Goal: Check status: Check status

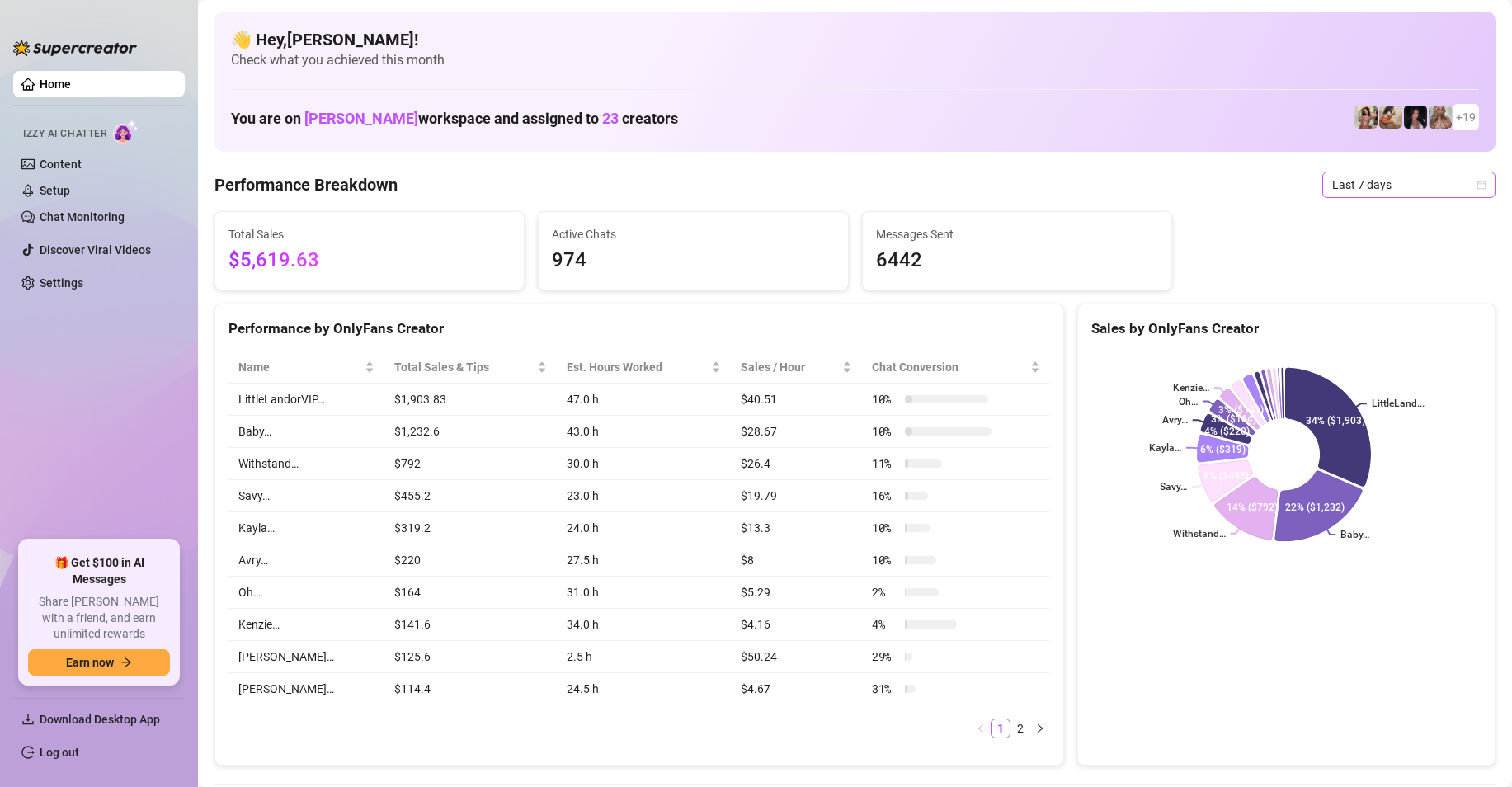
click at [1405, 191] on span "Last 7 days" at bounding box center [1408, 185] width 153 height 25
click at [1367, 322] on div "Custom date" at bounding box center [1395, 323] width 147 height 18
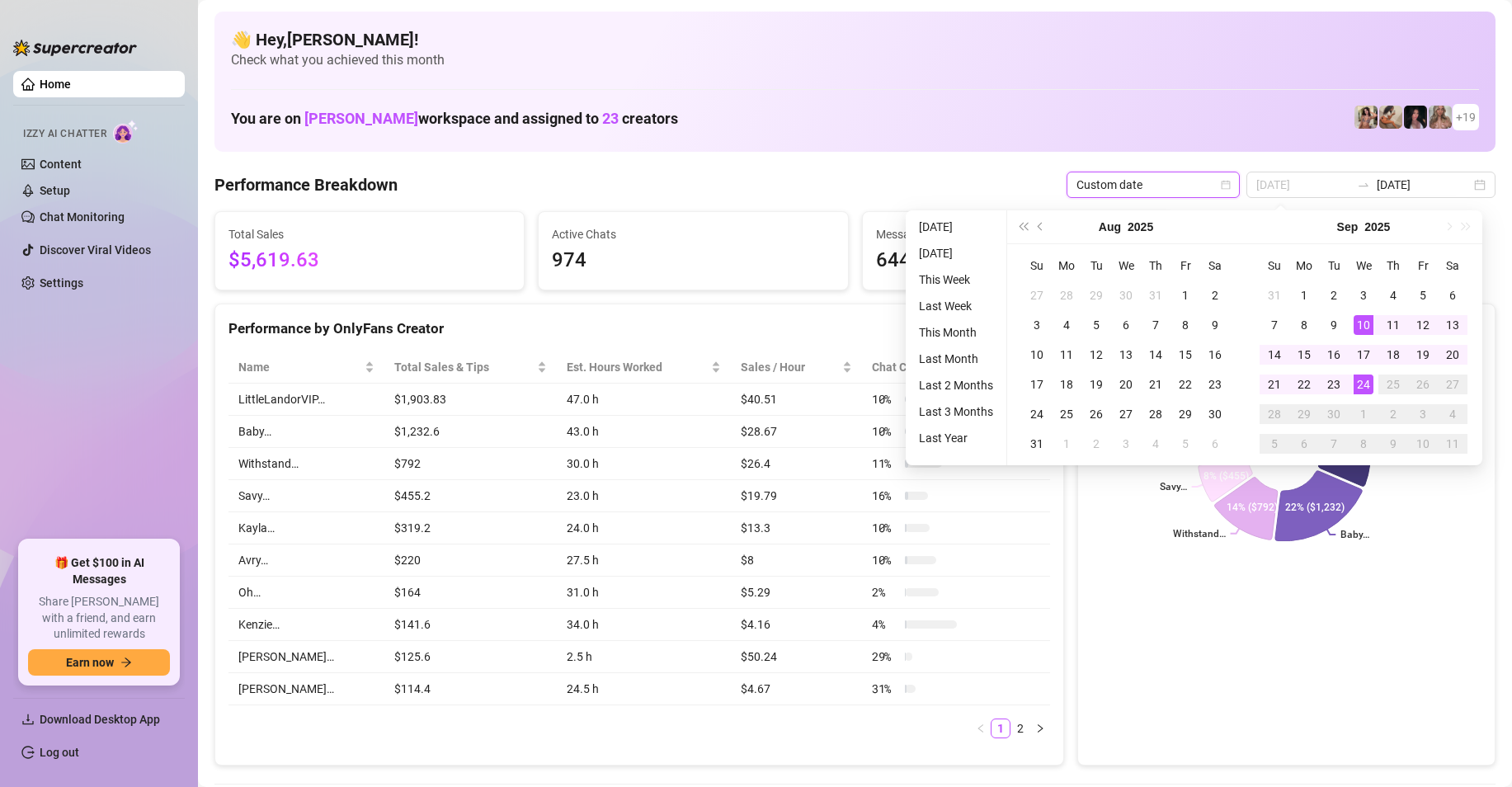
type input "[DATE]"
click at [1365, 379] on div "24" at bounding box center [1363, 384] width 20 height 20
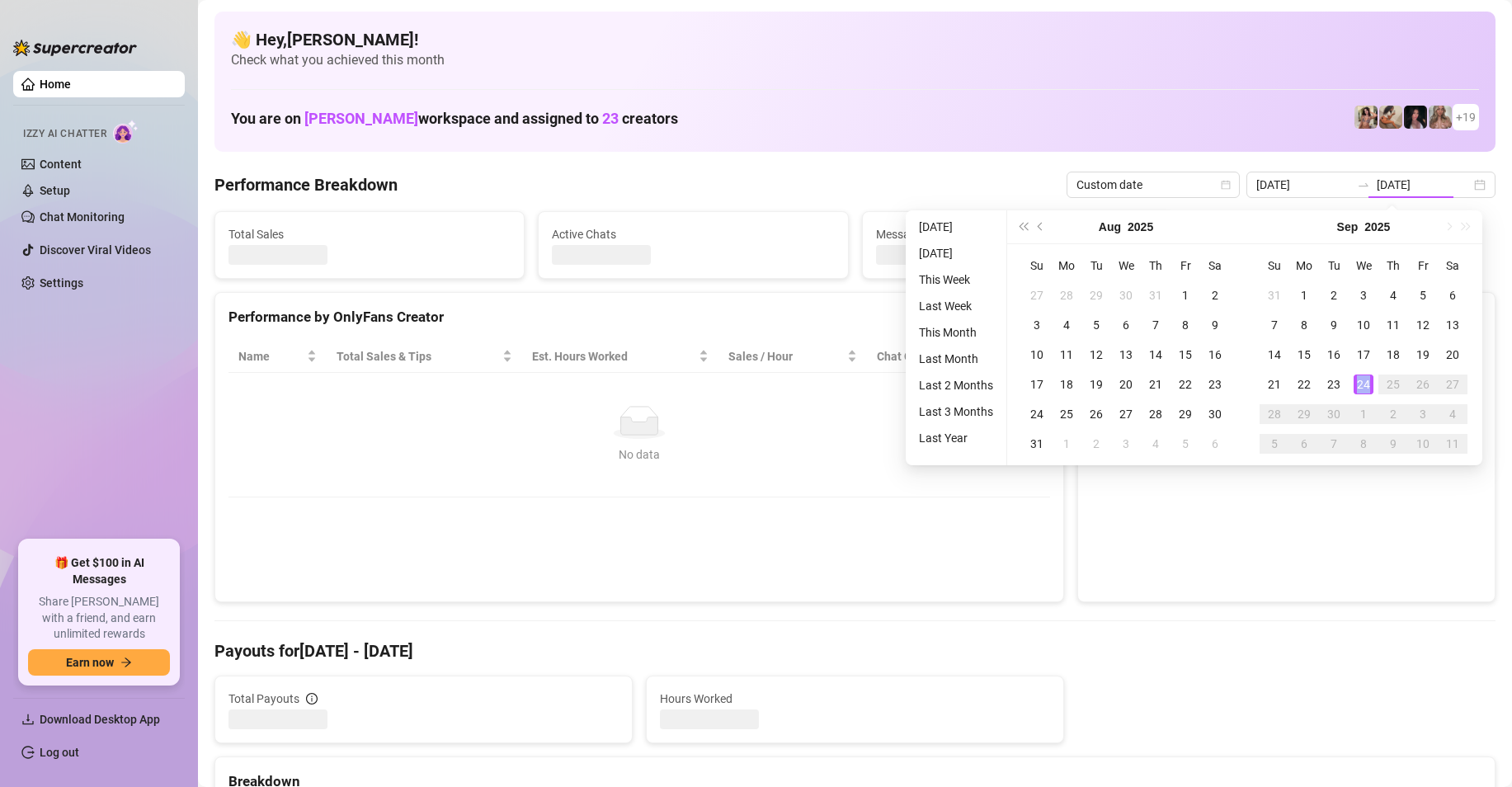
type input "[DATE]"
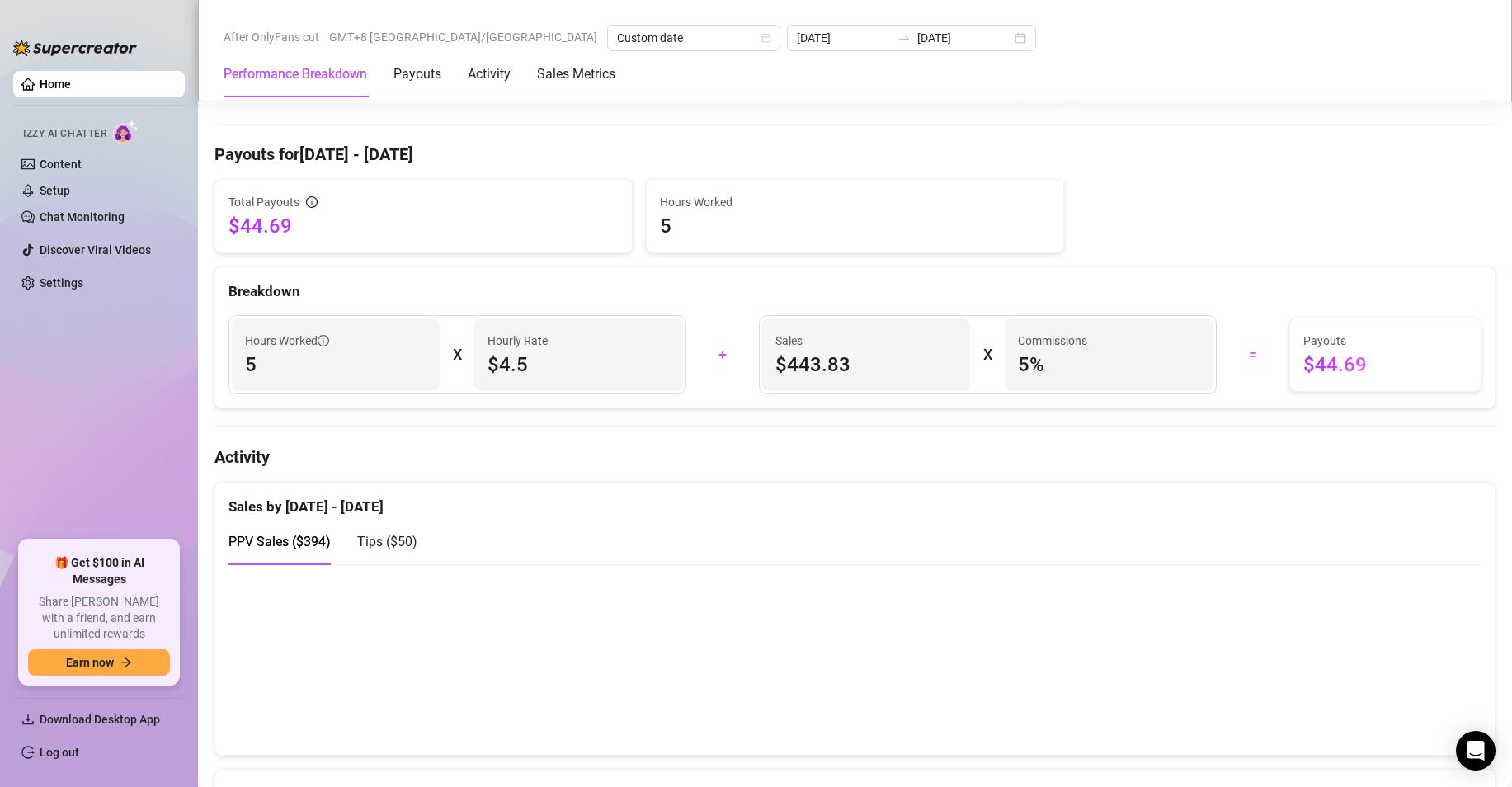
scroll to position [742, 0]
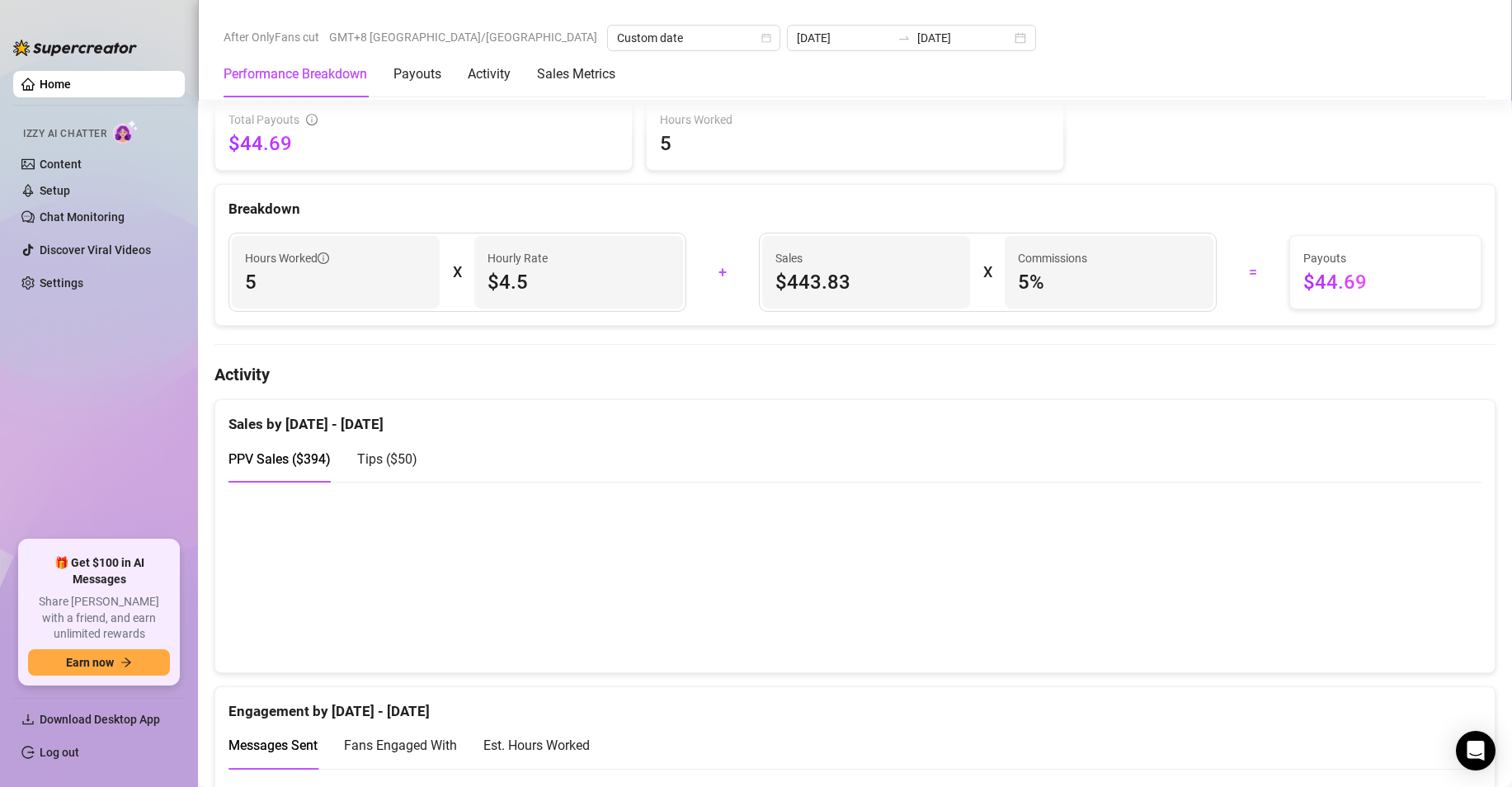
click at [398, 467] on span "Tips ( $50 )" at bounding box center [387, 459] width 60 height 16
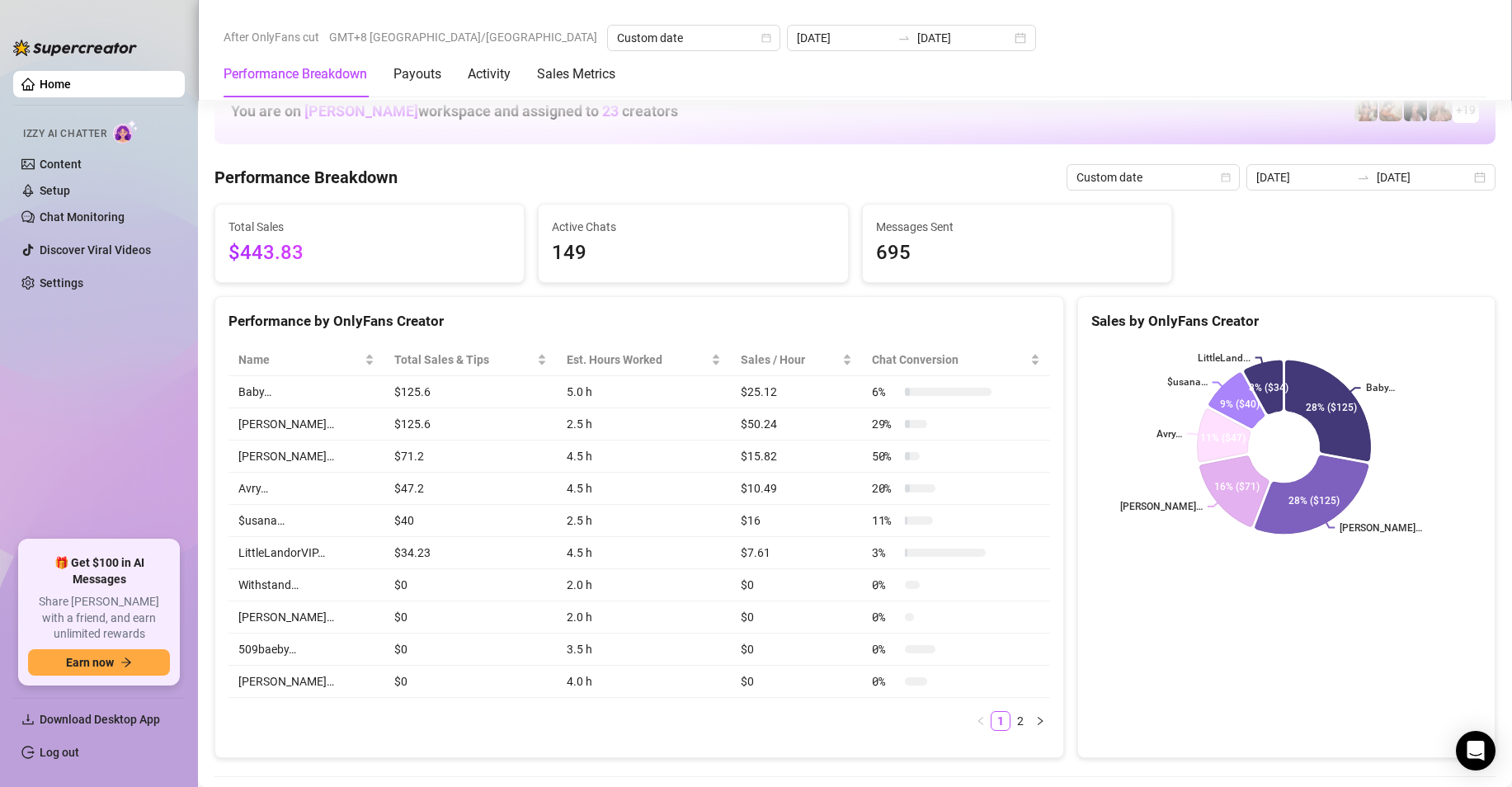
scroll to position [0, 0]
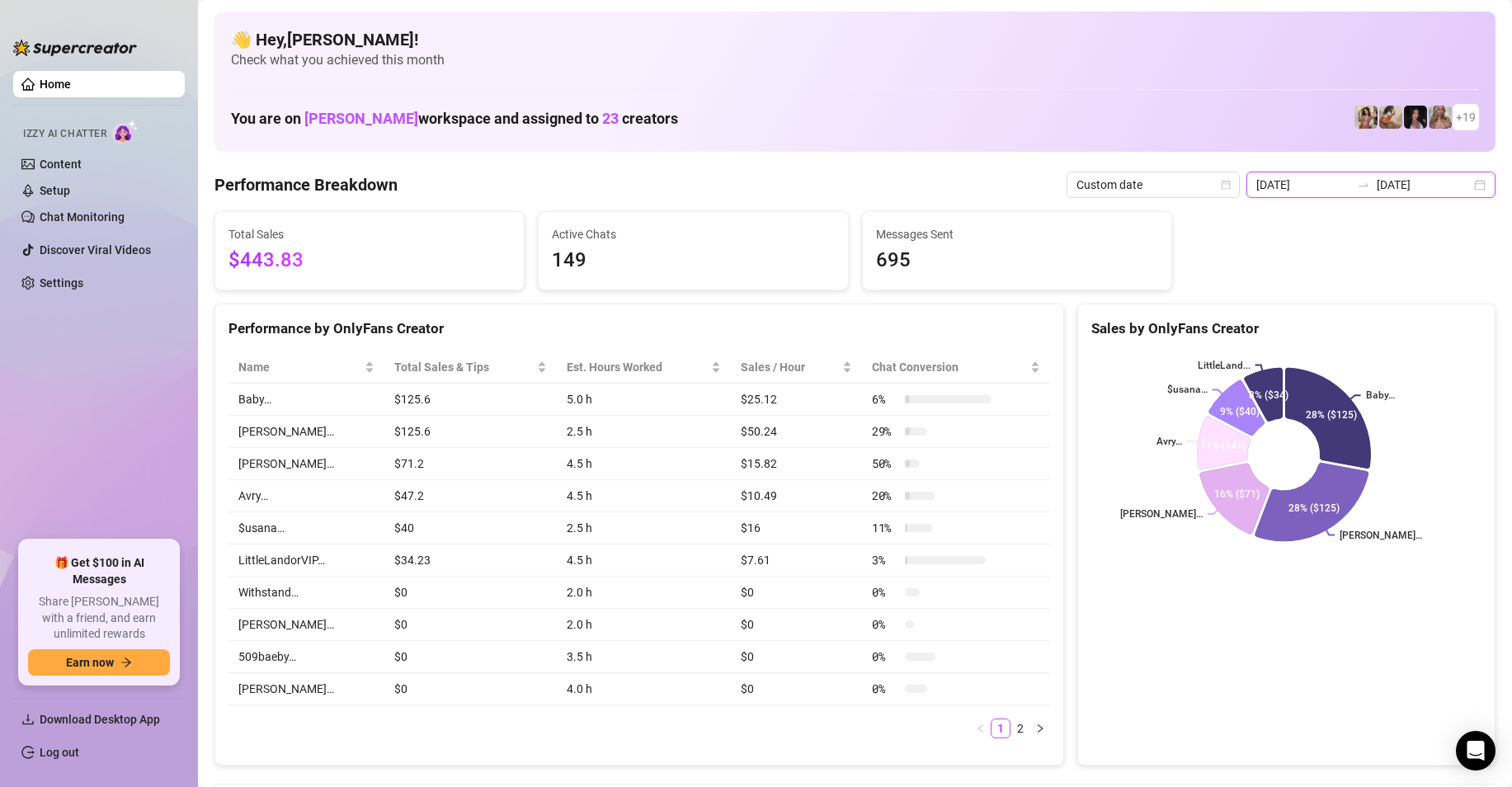
click at [1312, 192] on input "[DATE]" at bounding box center [1303, 185] width 94 height 18
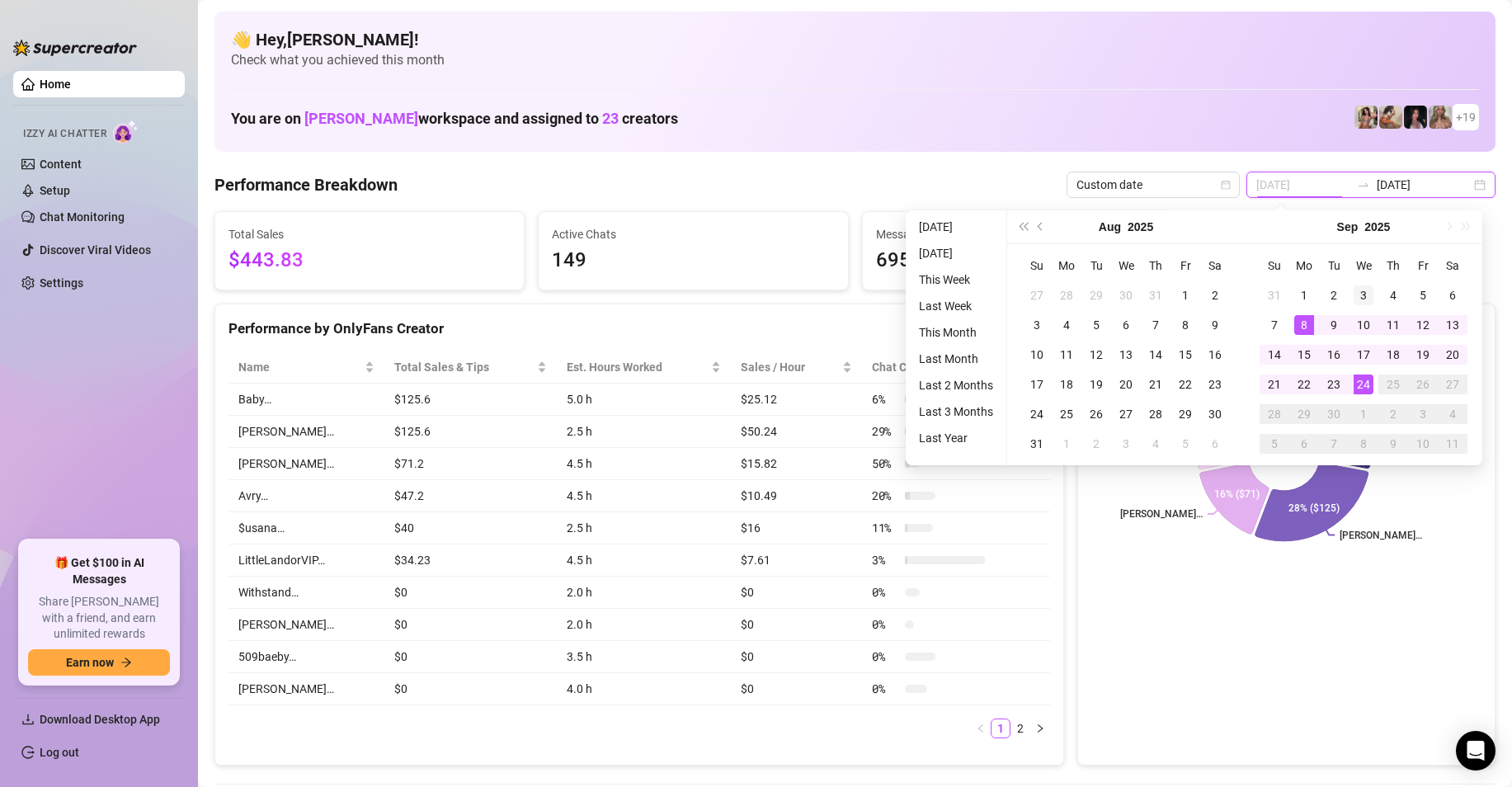
type input "[DATE]"
click at [1356, 294] on div "3" at bounding box center [1363, 295] width 20 height 20
type input "[DATE]"
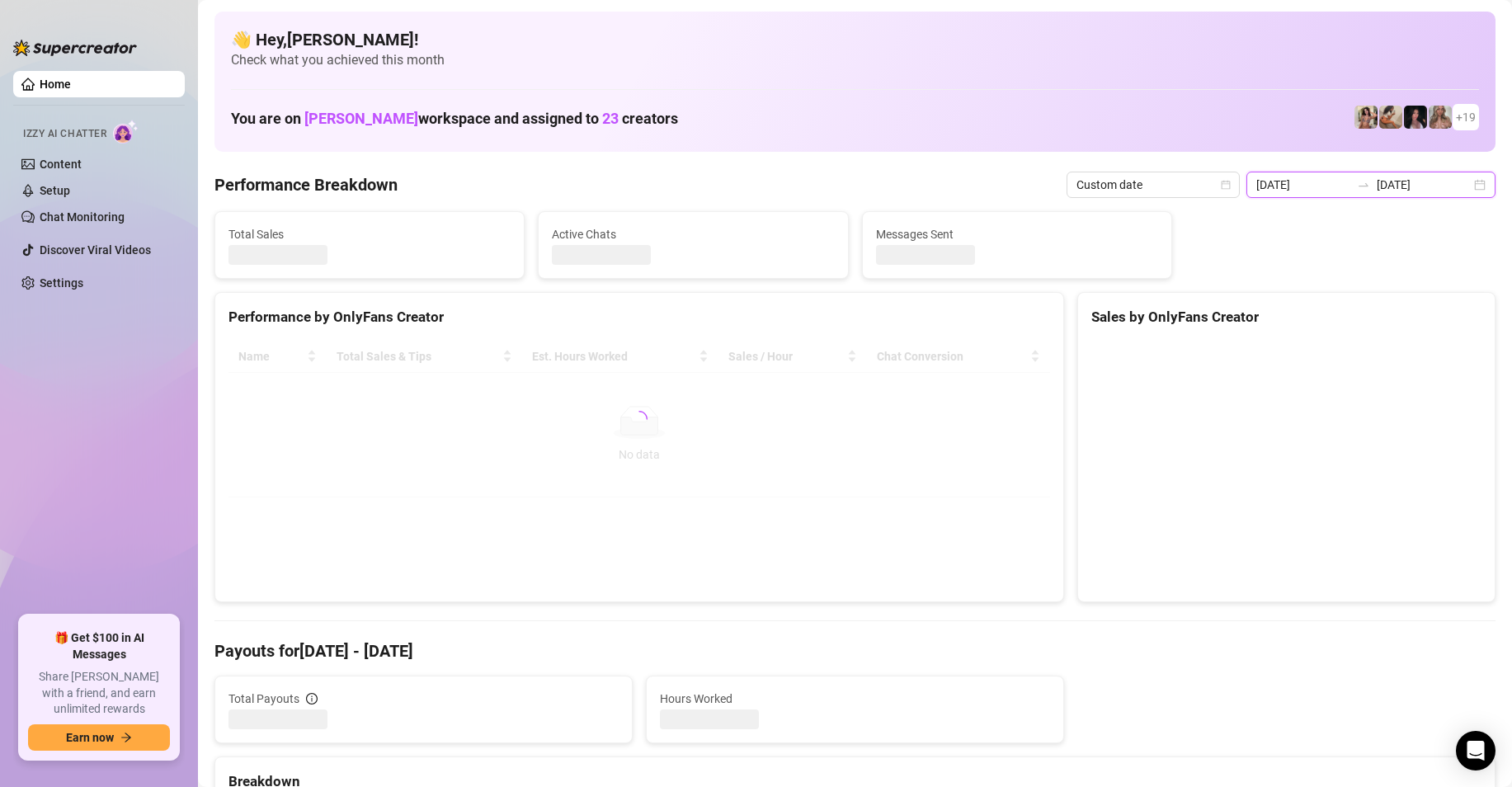
click at [1329, 185] on input "[DATE]" at bounding box center [1303, 185] width 94 height 18
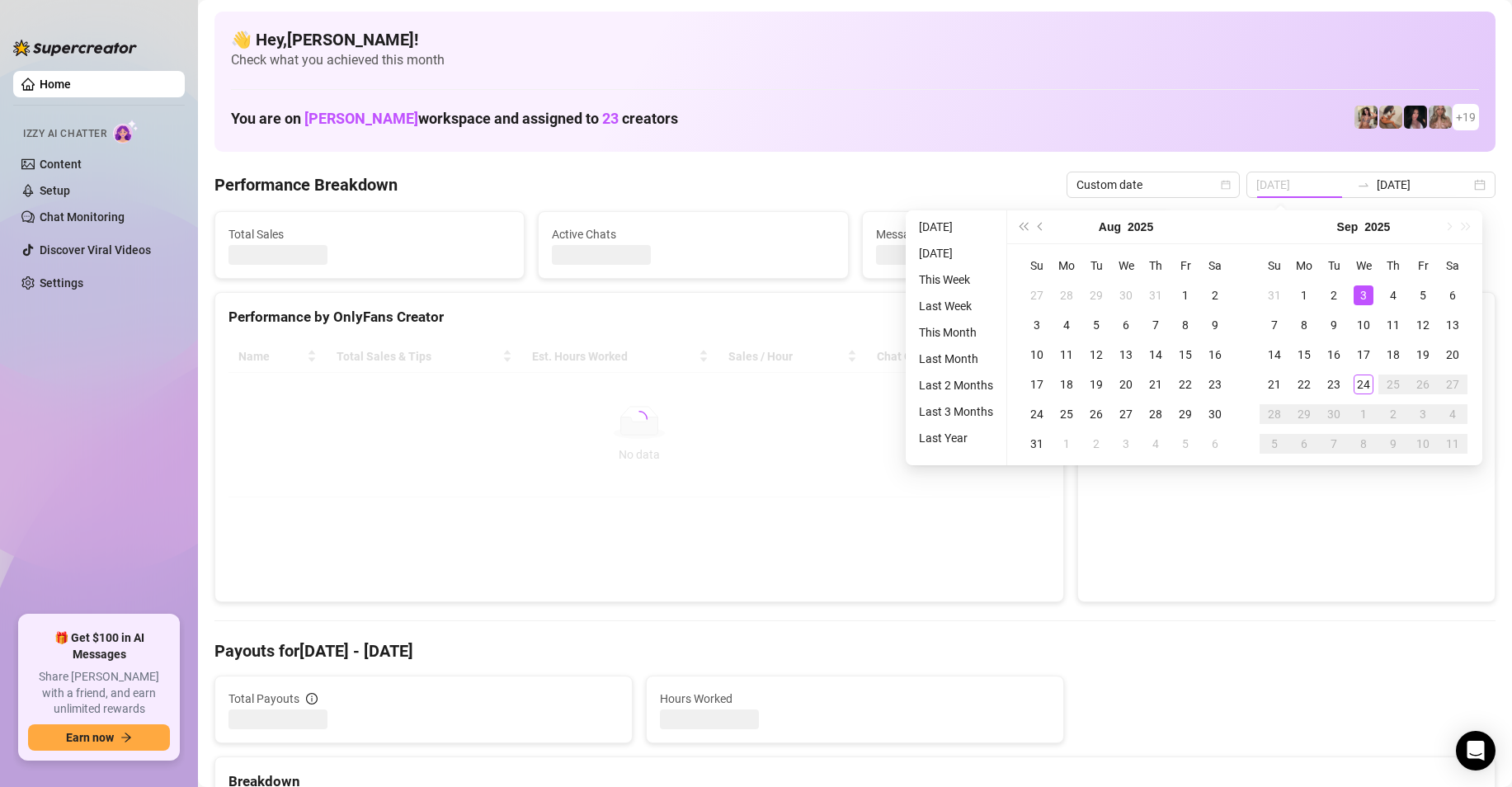
click at [1366, 291] on div "3" at bounding box center [1363, 295] width 20 height 20
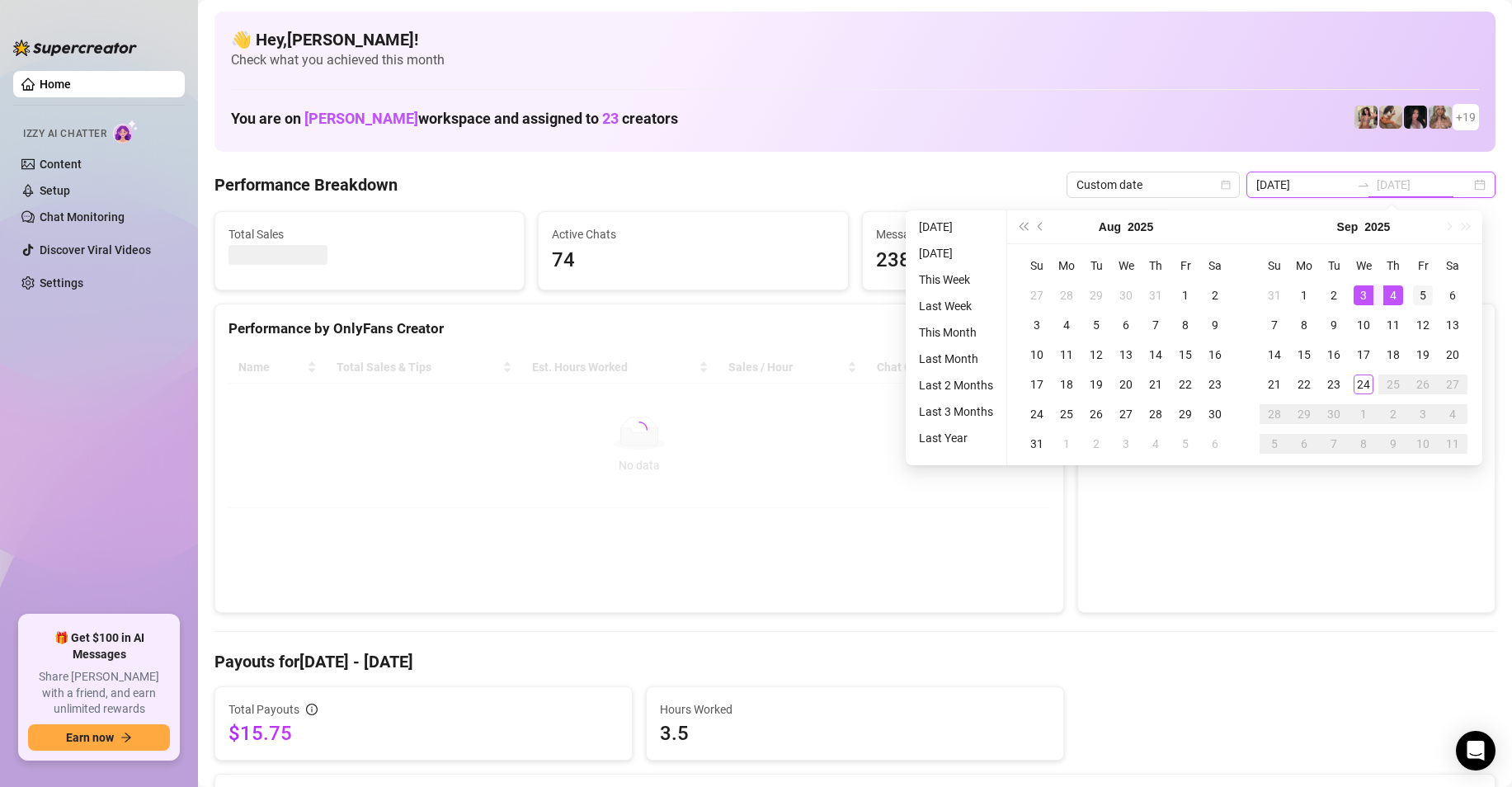
type input "2025-09-05"
click at [1417, 294] on div "5" at bounding box center [1423, 295] width 20 height 20
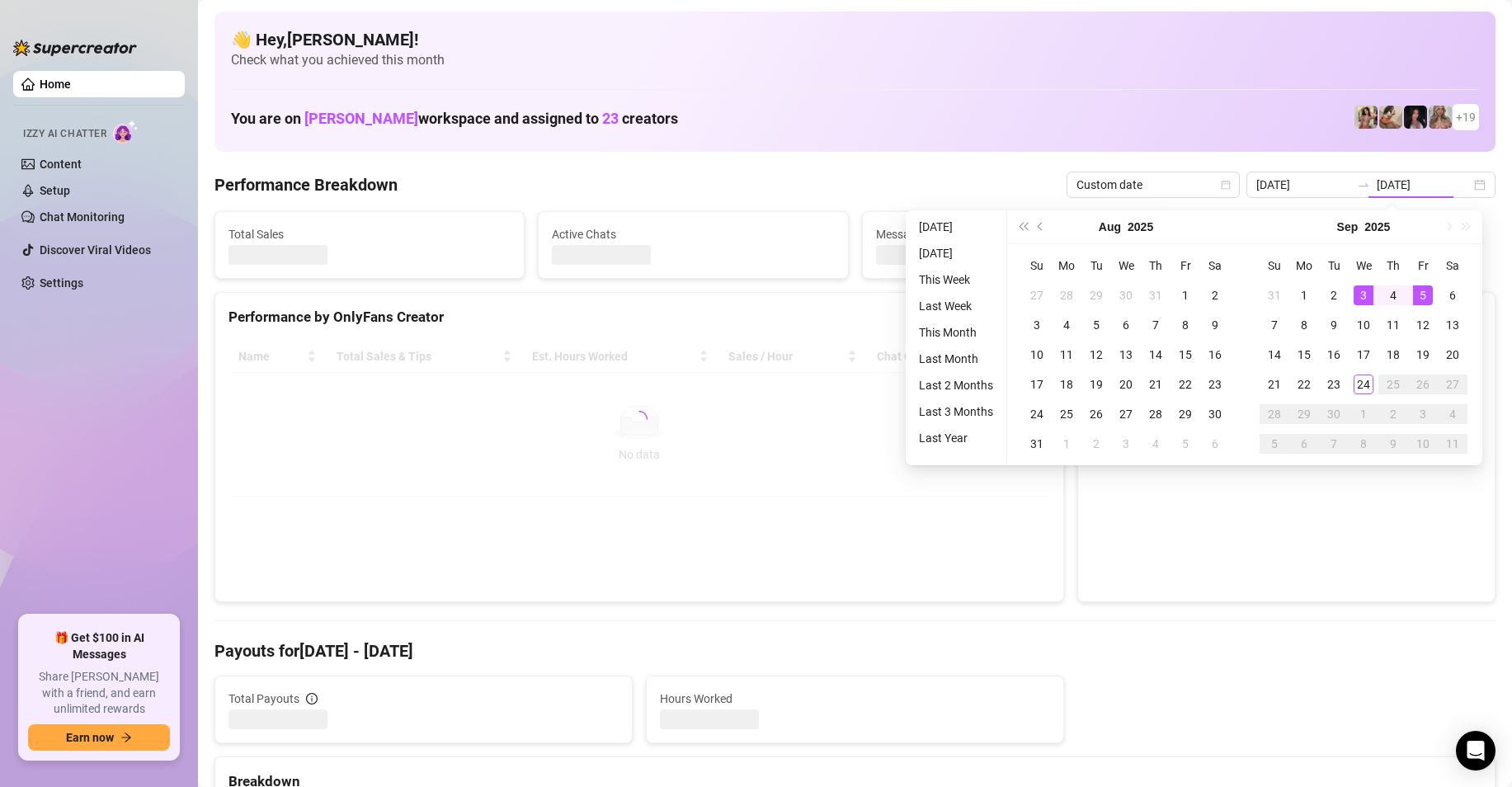
type input "2025-09-05"
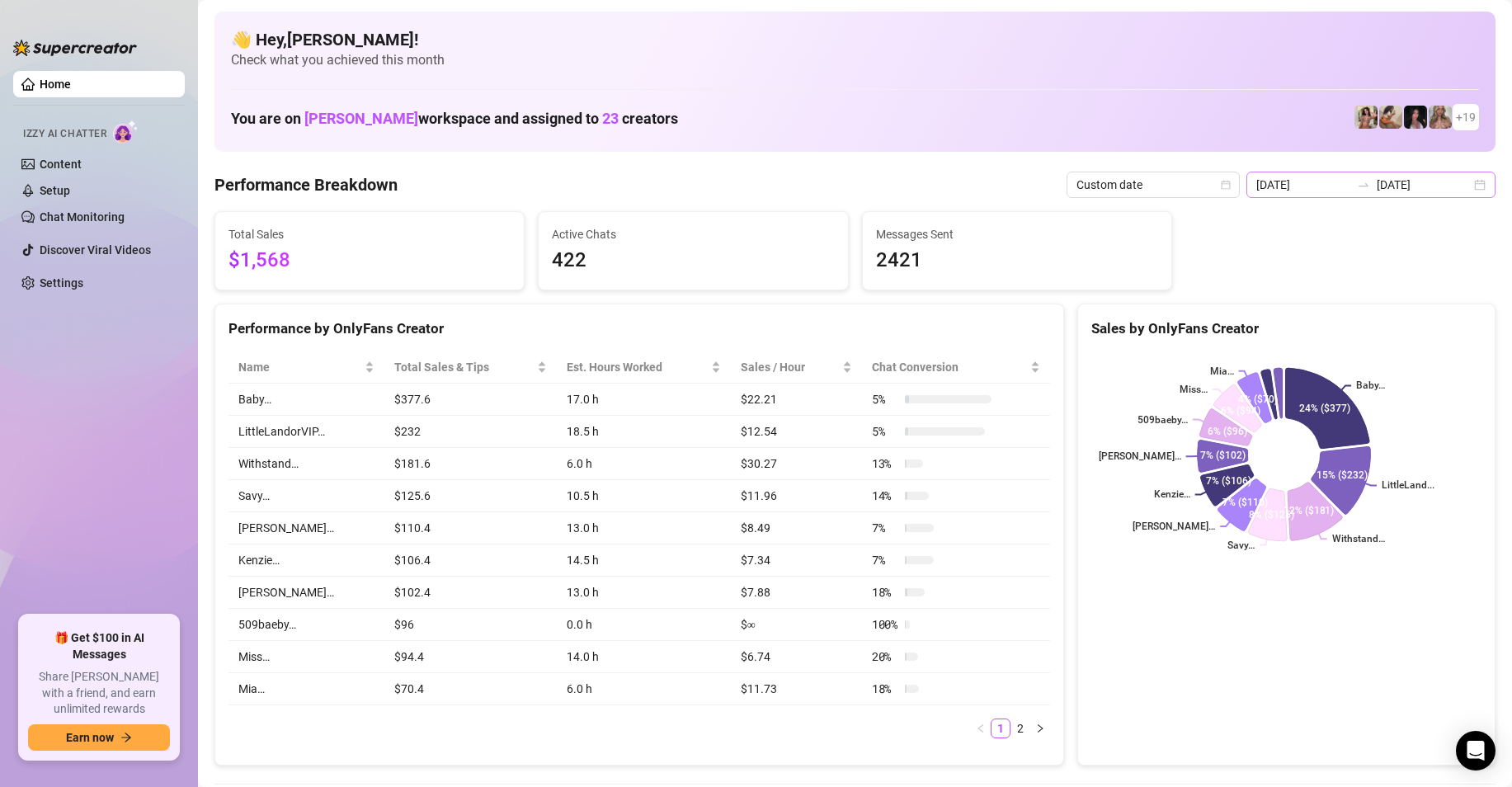
click at [1362, 175] on div "2025-09-03 2025-09-05" at bounding box center [1370, 185] width 249 height 26
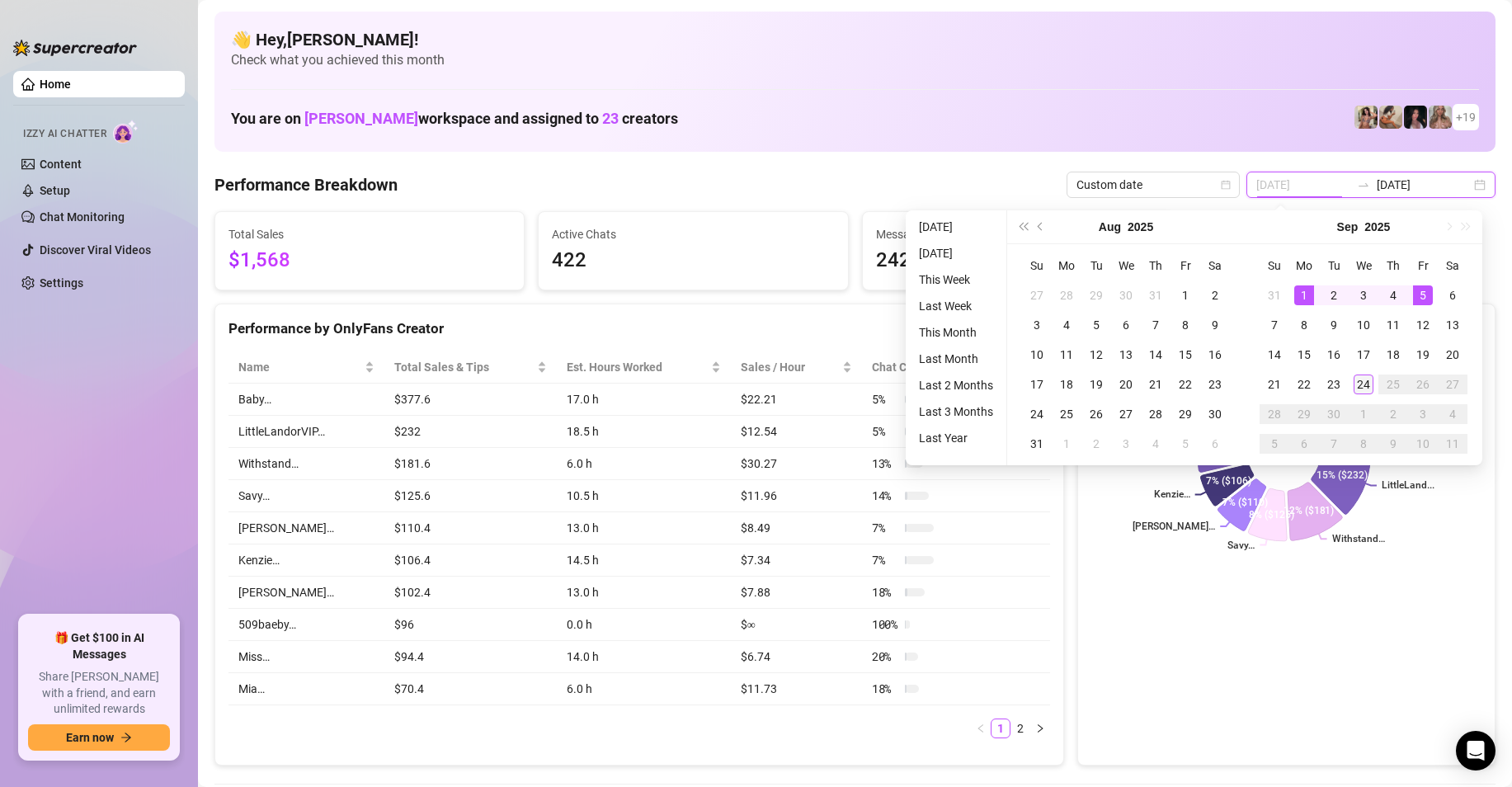
type input "[DATE]"
click at [1360, 382] on div "24" at bounding box center [1363, 384] width 20 height 20
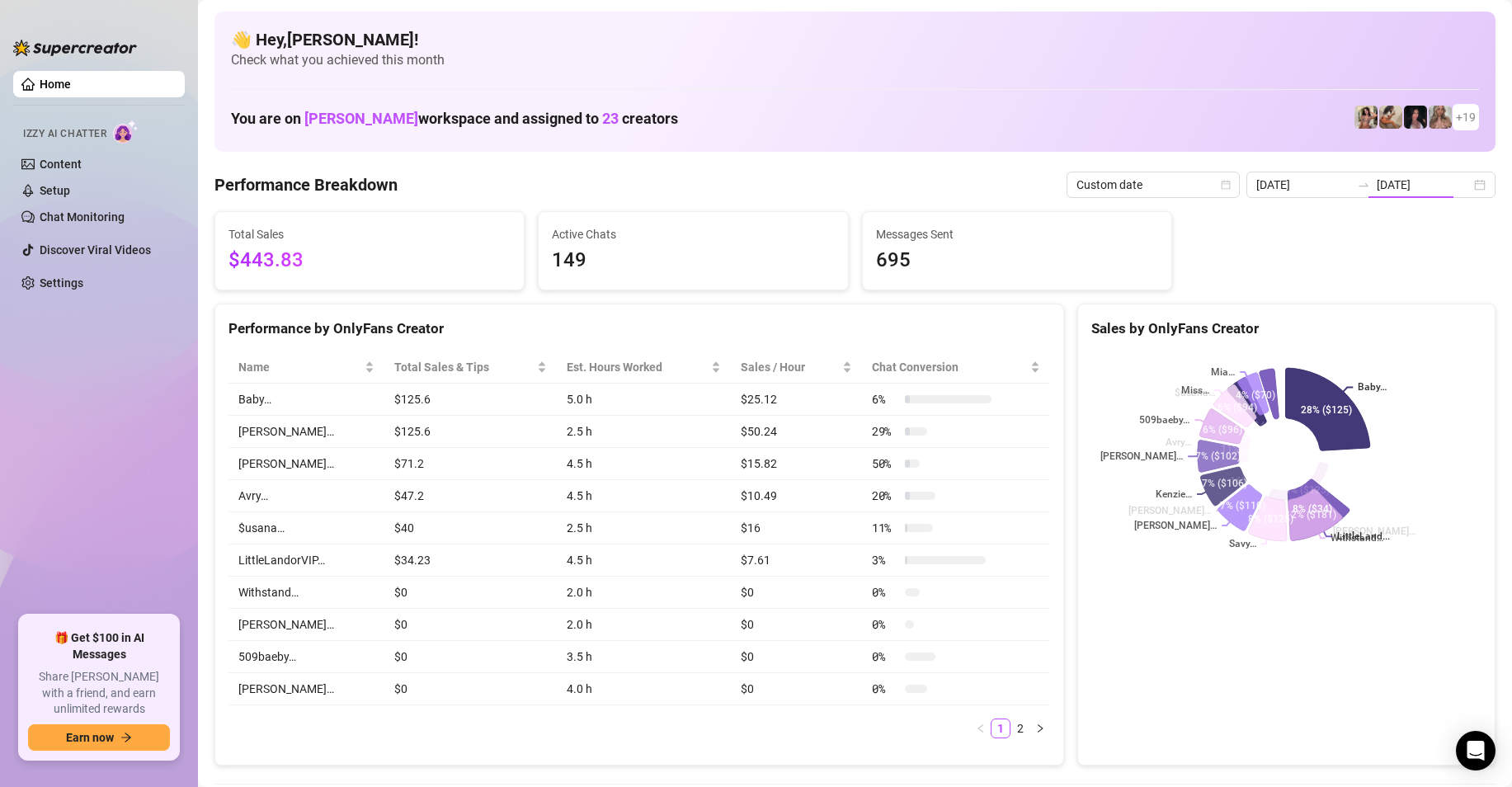
type input "[DATE]"
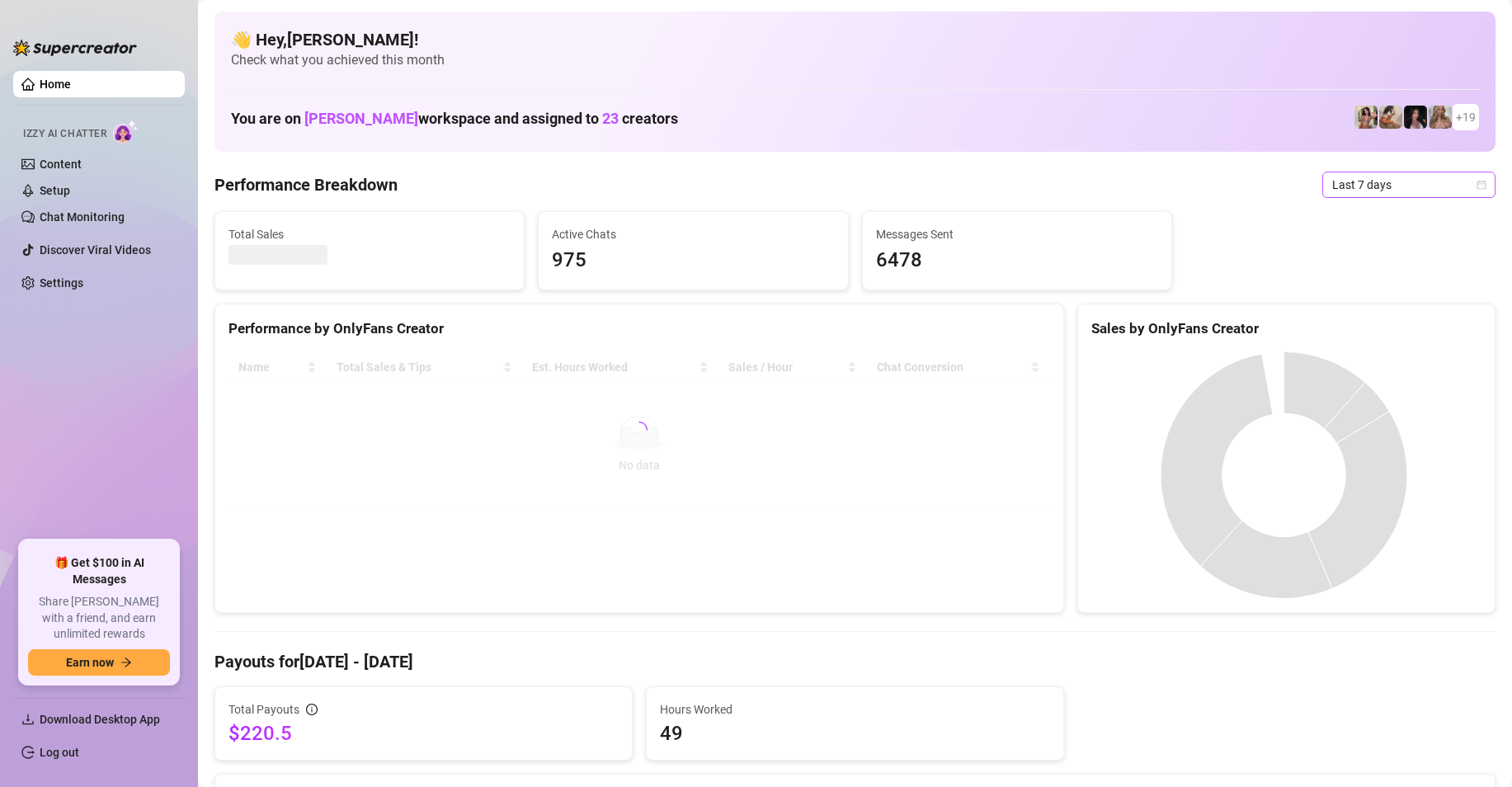
click at [1347, 181] on span "Last 7 days" at bounding box center [1408, 185] width 153 height 25
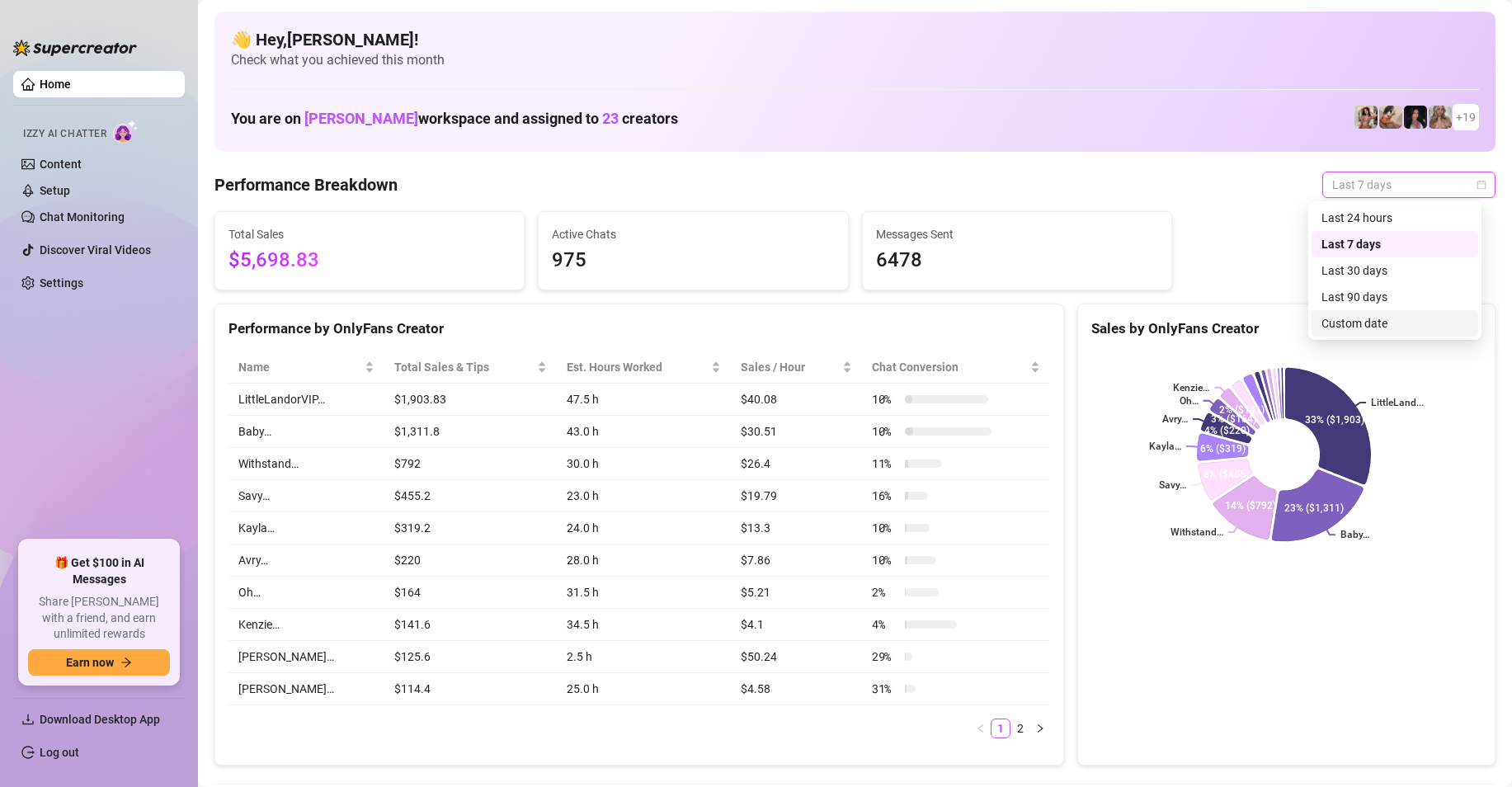
click at [1355, 316] on div "Custom date" at bounding box center [1395, 323] width 147 height 18
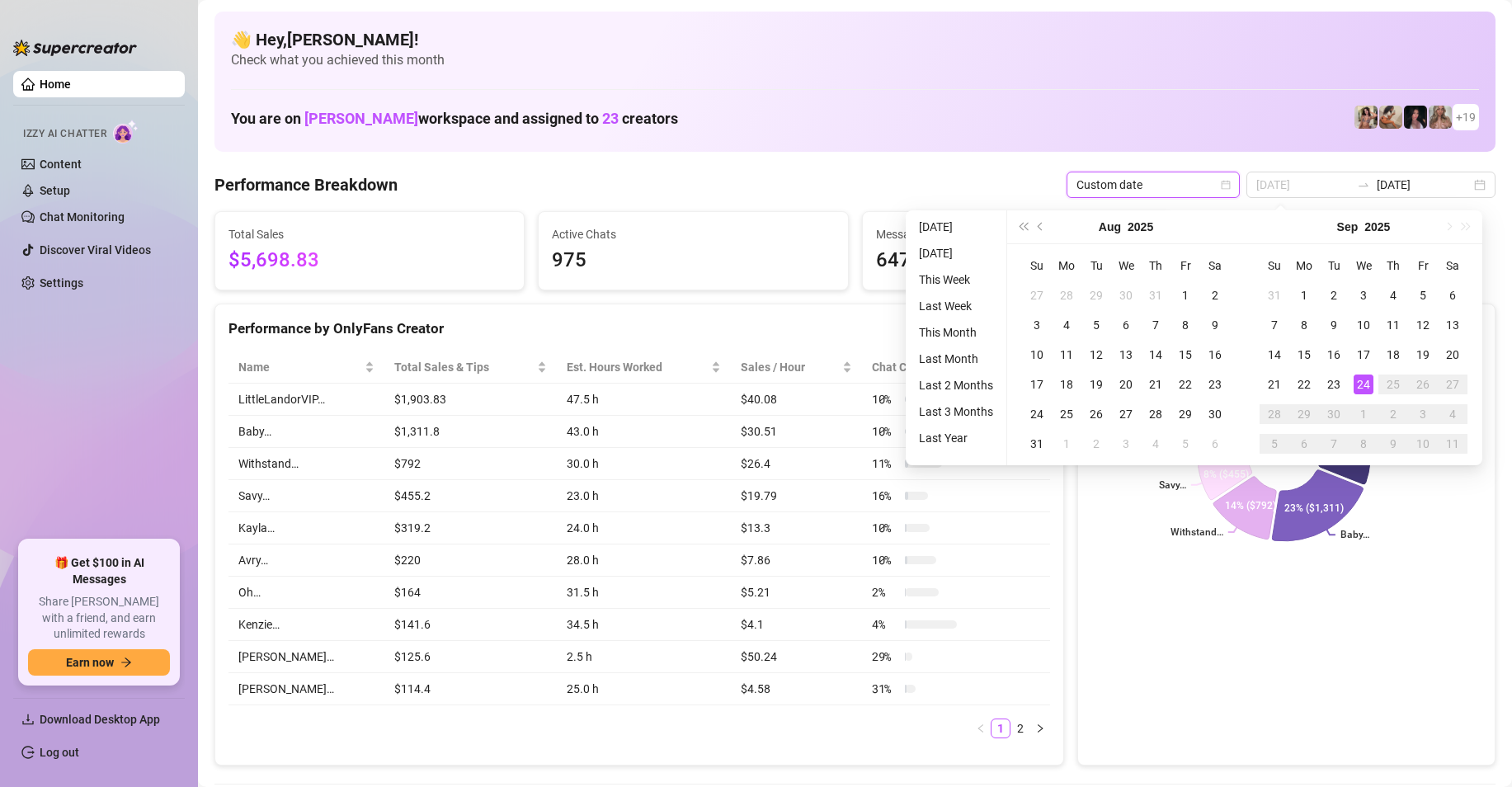
click at [1357, 382] on div "24" at bounding box center [1363, 384] width 20 height 20
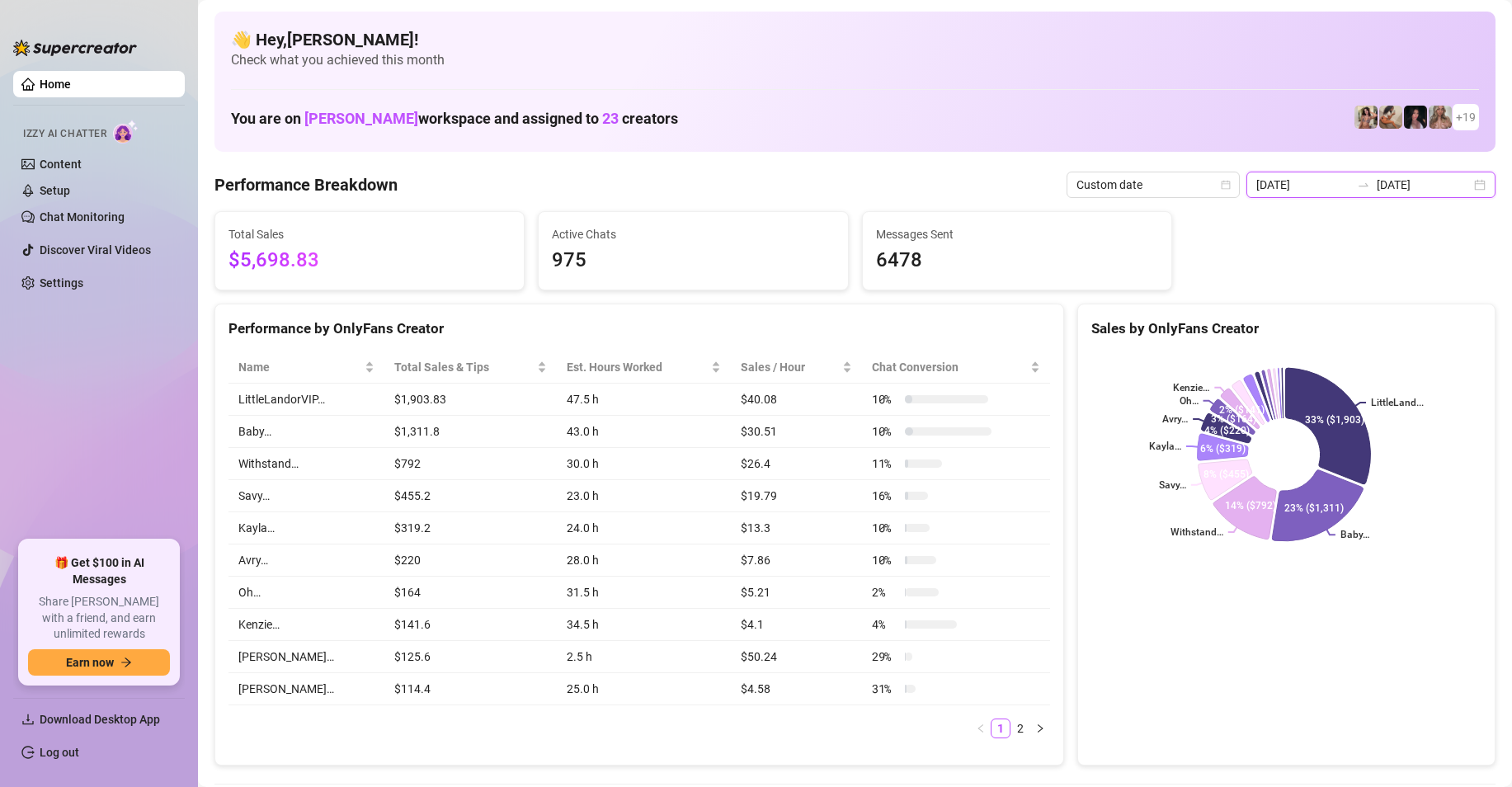
click at [1327, 193] on input "[DATE]" at bounding box center [1303, 185] width 94 height 18
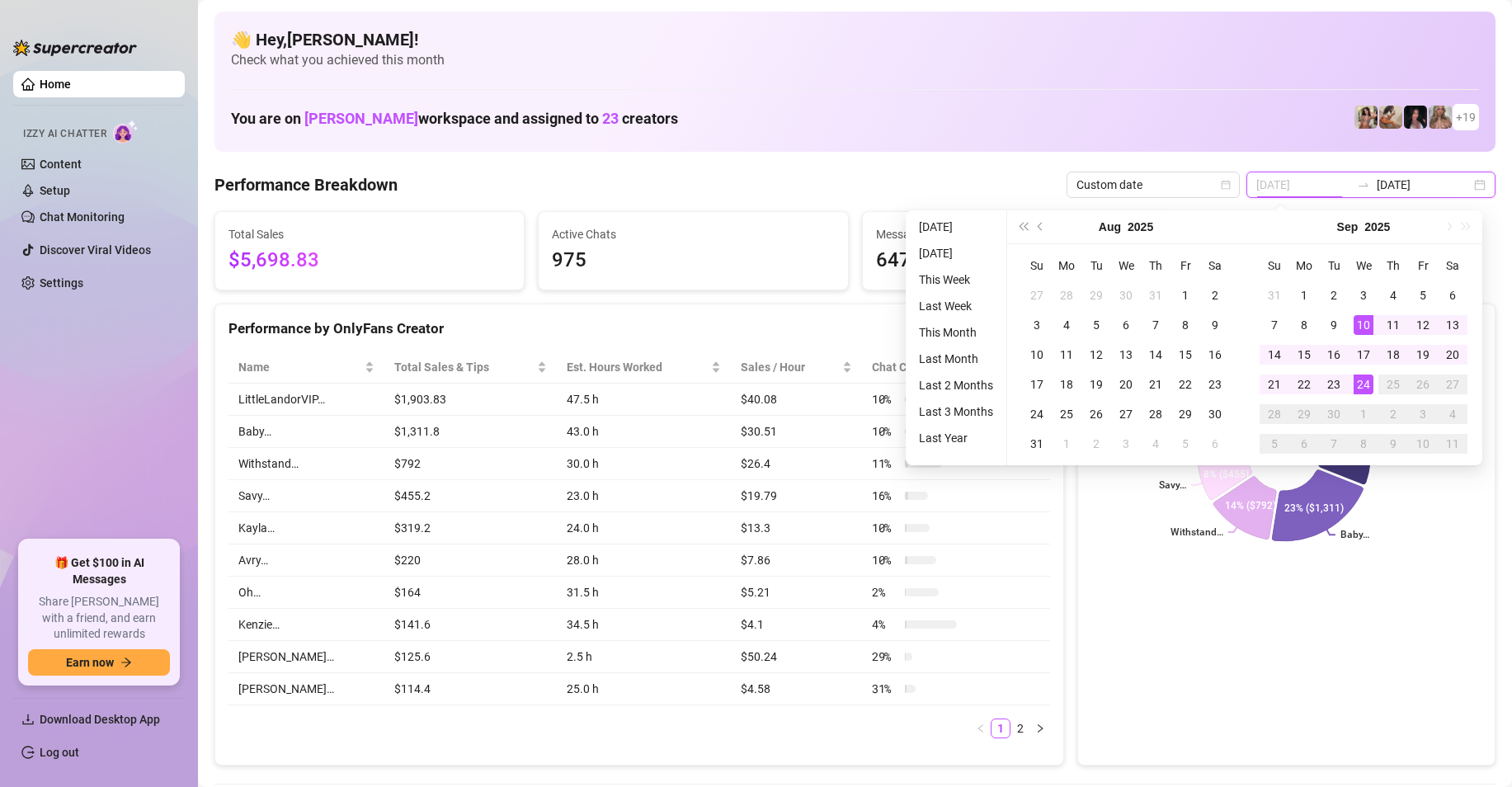
type input "[DATE]"
click at [1367, 384] on div "24" at bounding box center [1363, 384] width 20 height 20
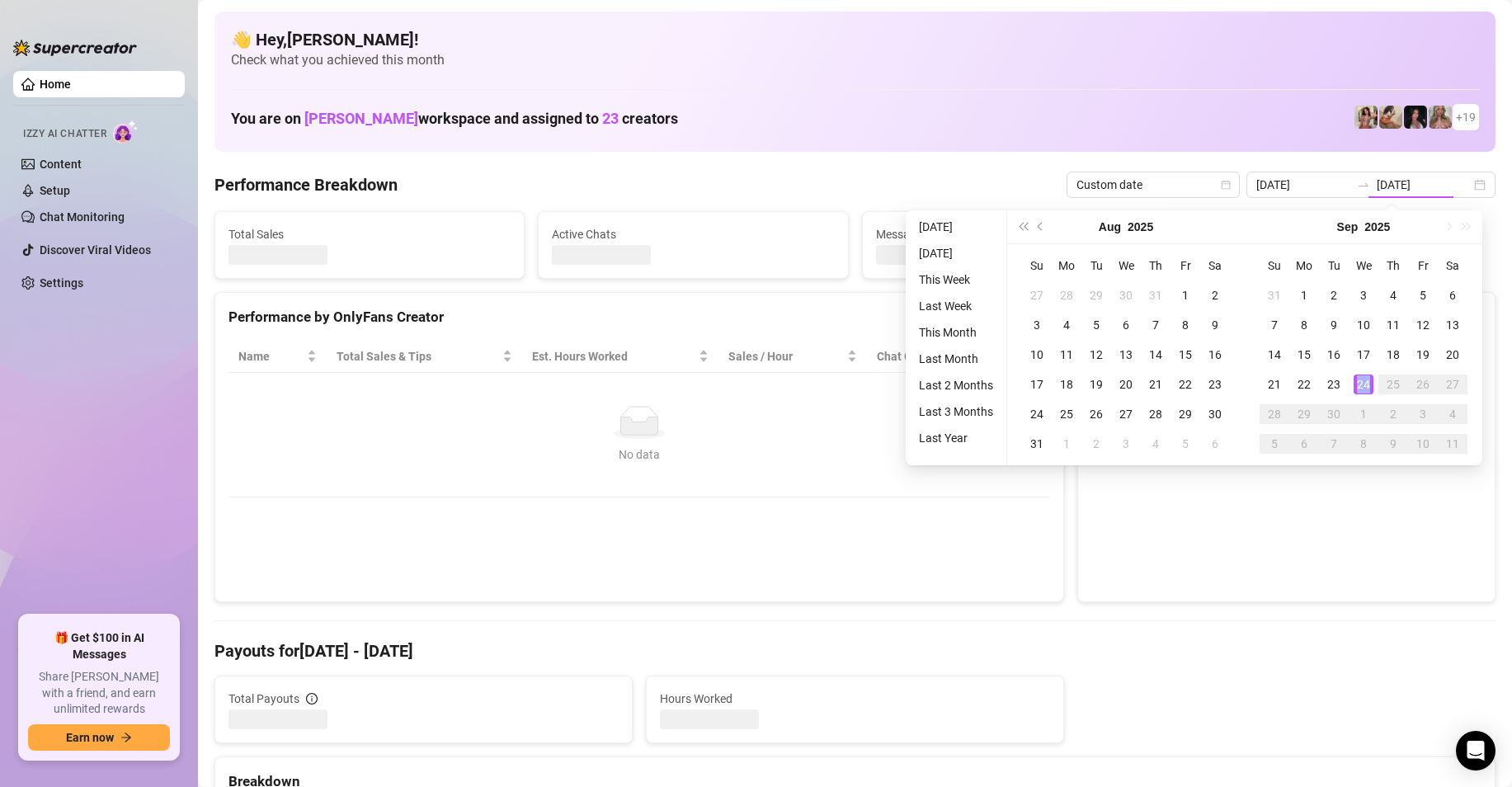
type input "[DATE]"
